Goal: Information Seeking & Learning: Learn about a topic

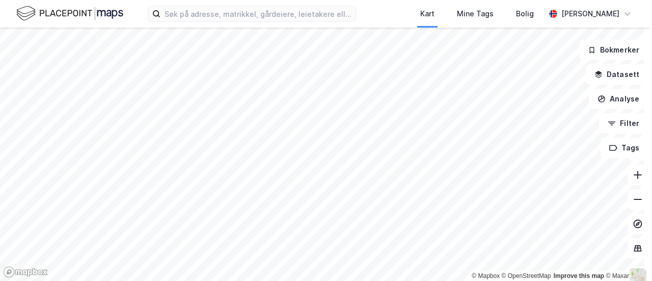
click at [190, 280] on html "Kart Mine Tags Bolig [PERSON_NAME] © Mapbox © OpenStreetMap Improve this map © …" at bounding box center [326, 140] width 652 height 281
